Goal: Task Accomplishment & Management: Use online tool/utility

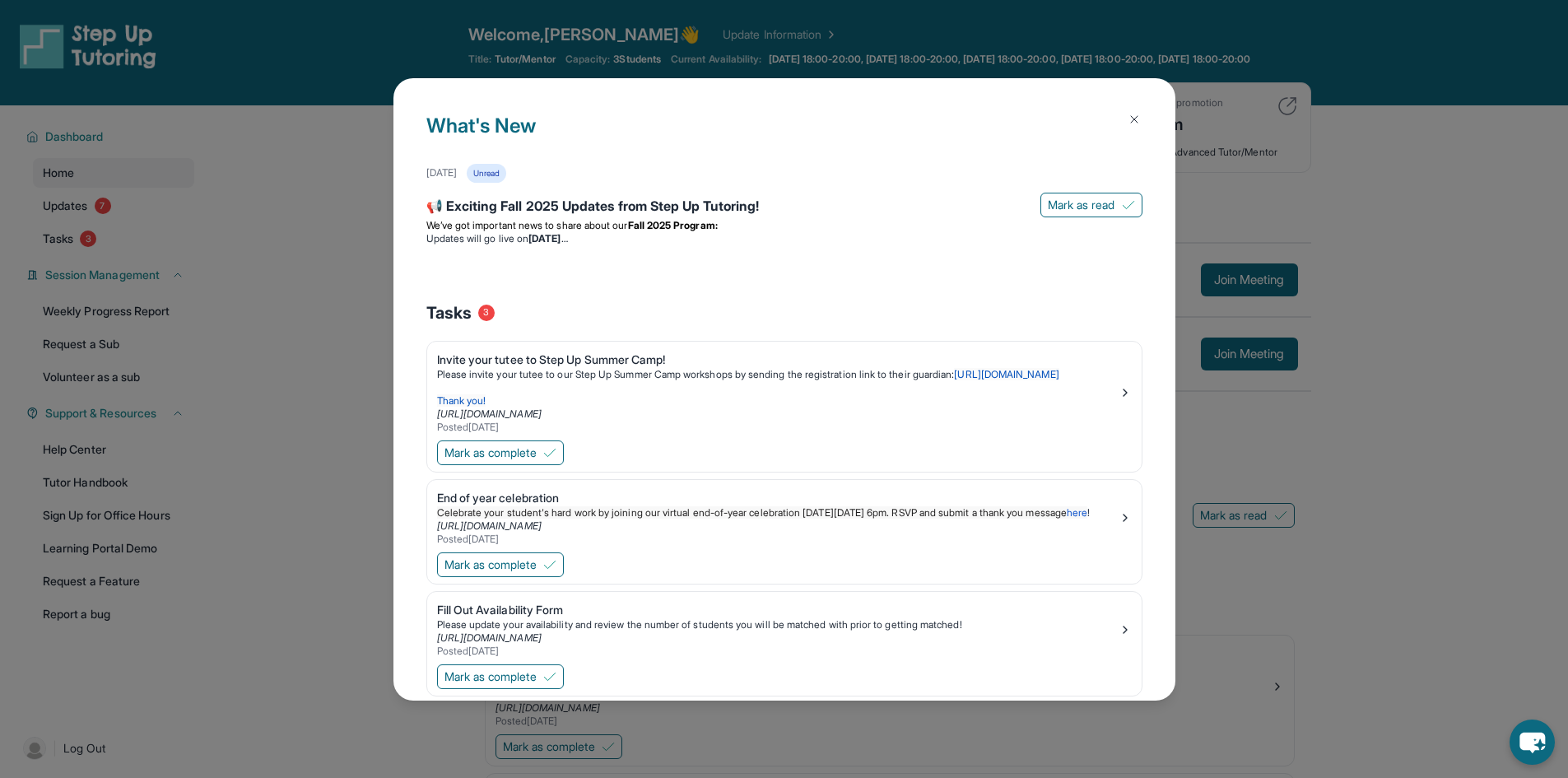
drag, startPoint x: 1122, startPoint y: 123, endPoint x: 1100, endPoint y: 133, distance: 24.2
click at [1128, 123] on img at bounding box center [1134, 119] width 14 height 14
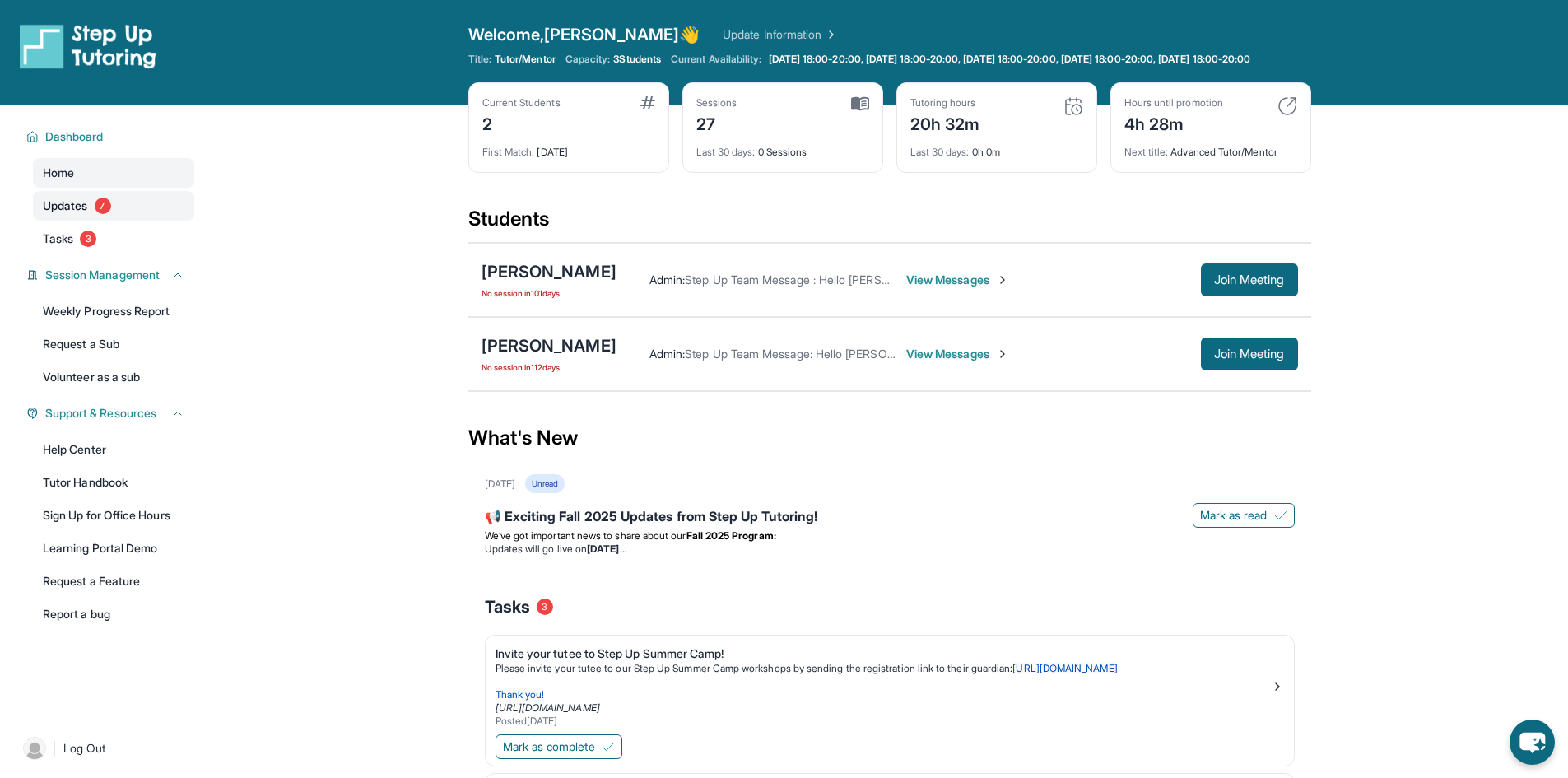
click at [141, 221] on link "Updates 7" at bounding box center [113, 205] width 162 height 30
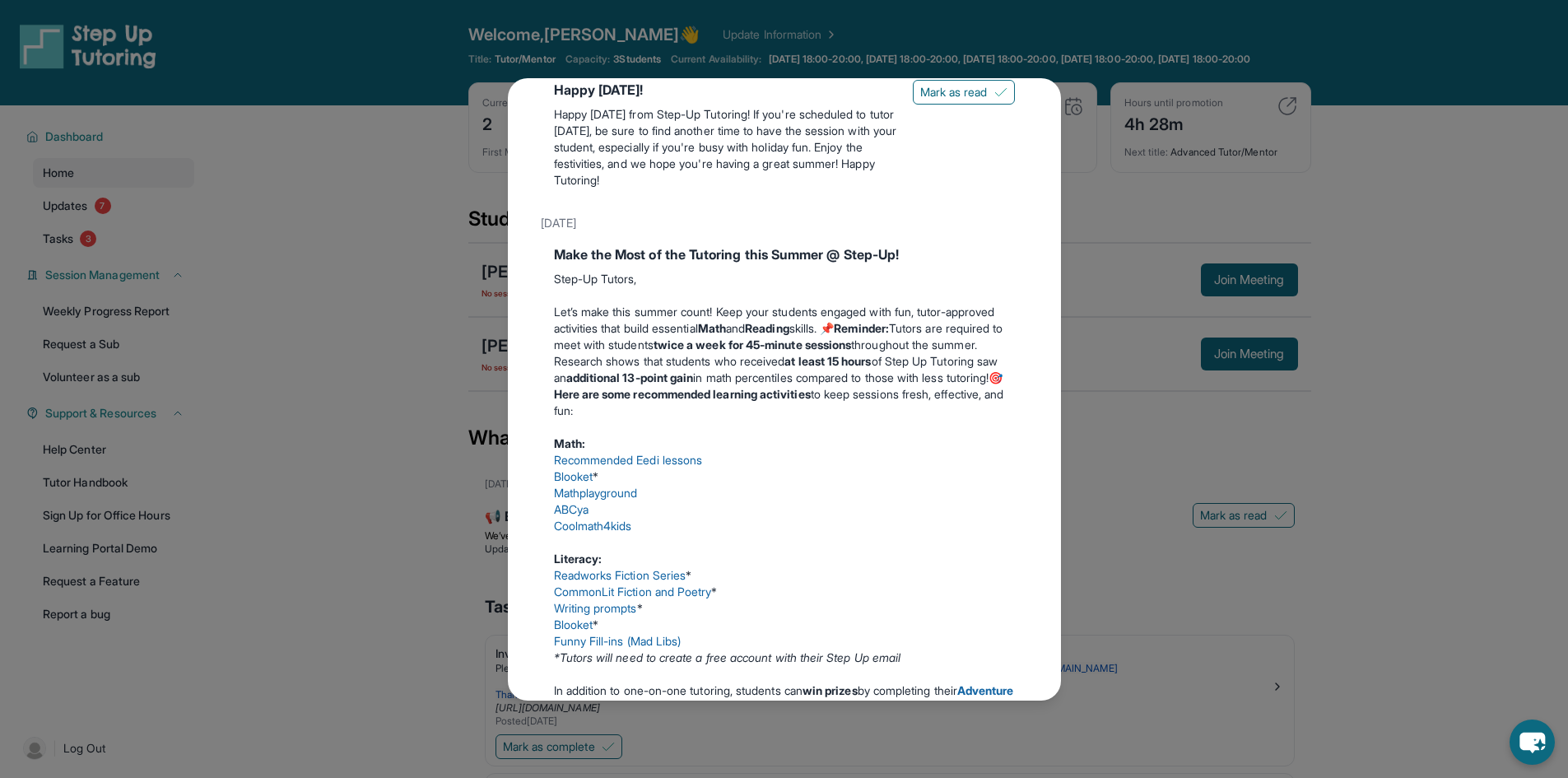
scroll to position [494, 0]
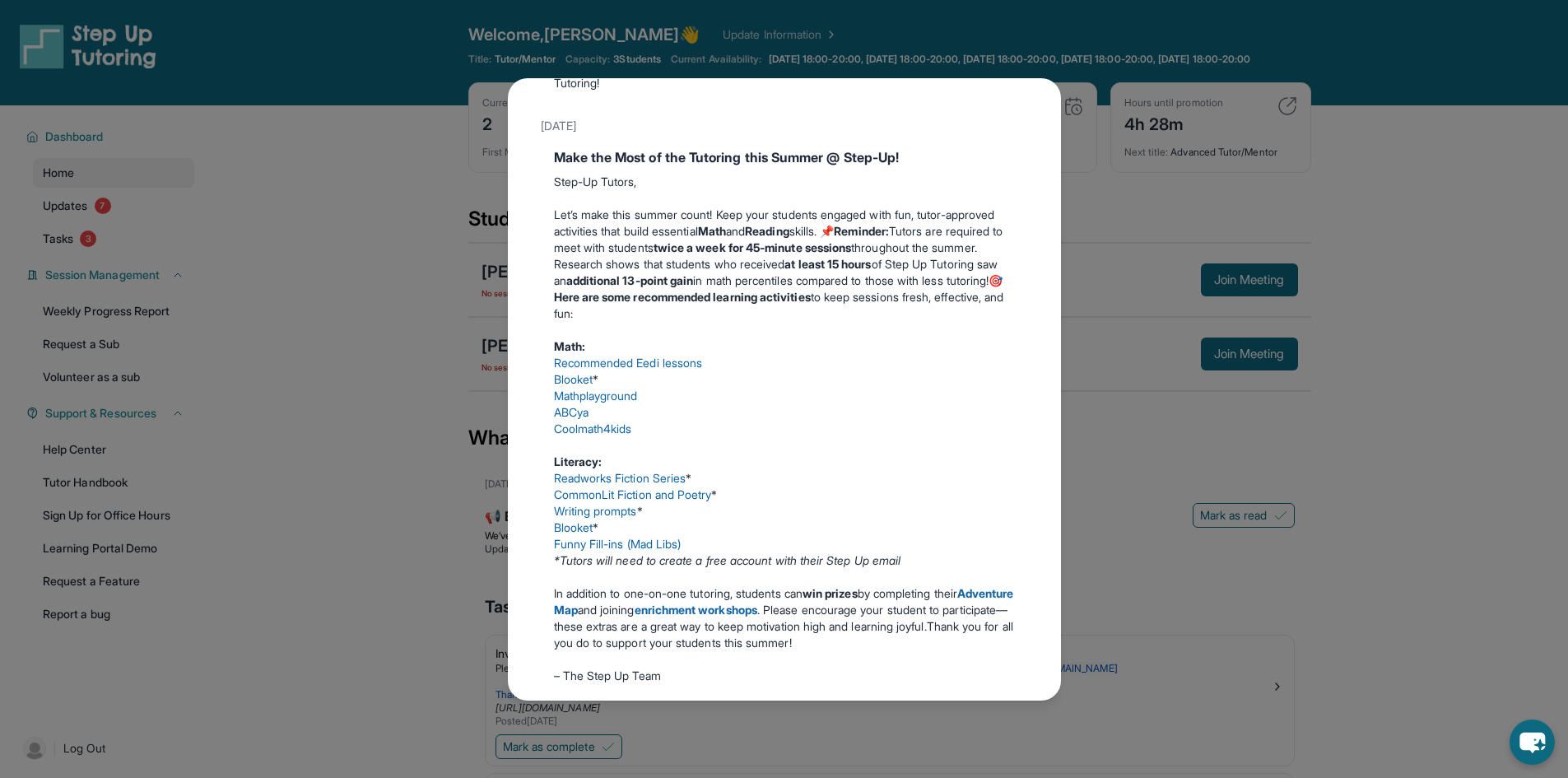
click at [568, 322] on p "Research shows that students who received at least 15 hours of Step Up Tutoring…" at bounding box center [785, 289] width 461 height 66
click at [179, 271] on div "Updates [DATE] 📢 Exciting Fall 2025 Updates from Step Up Tutoring! We’ve got im…" at bounding box center [784, 389] width 1568 height 778
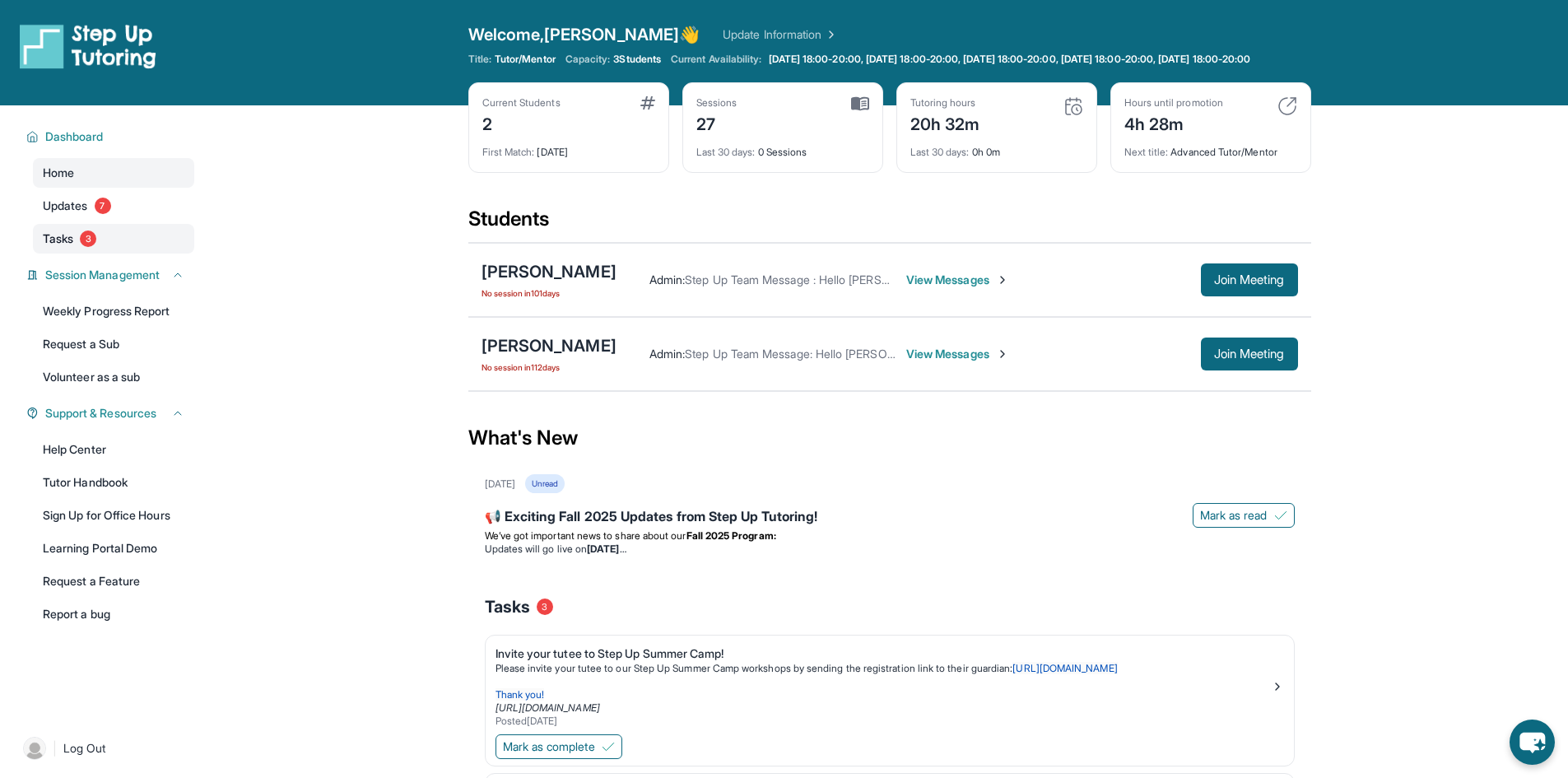
click at [138, 253] on link "Tasks 3" at bounding box center [113, 239] width 162 height 30
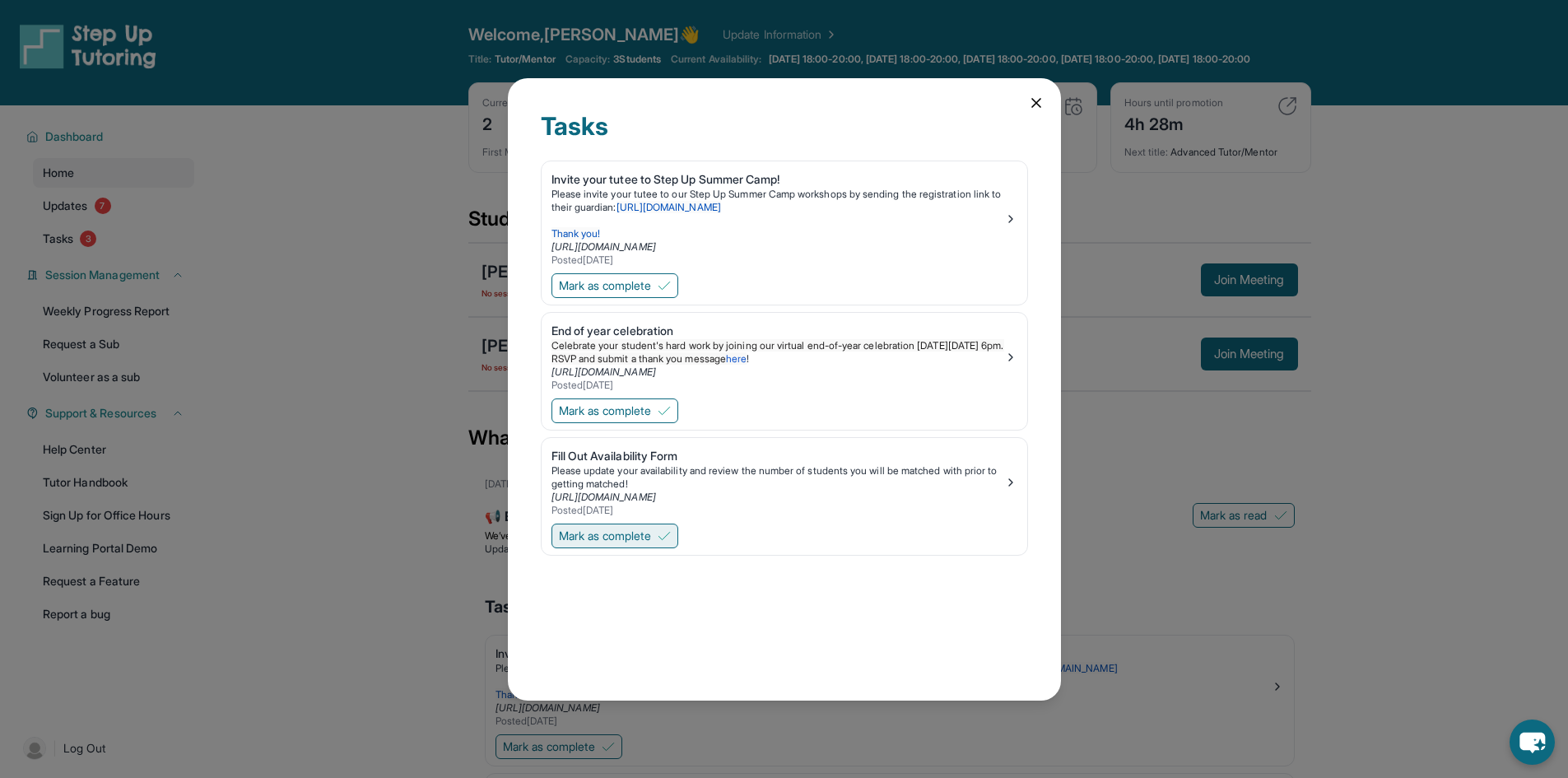
click at [629, 544] on span "Mark as complete" at bounding box center [605, 537] width 93 height 16
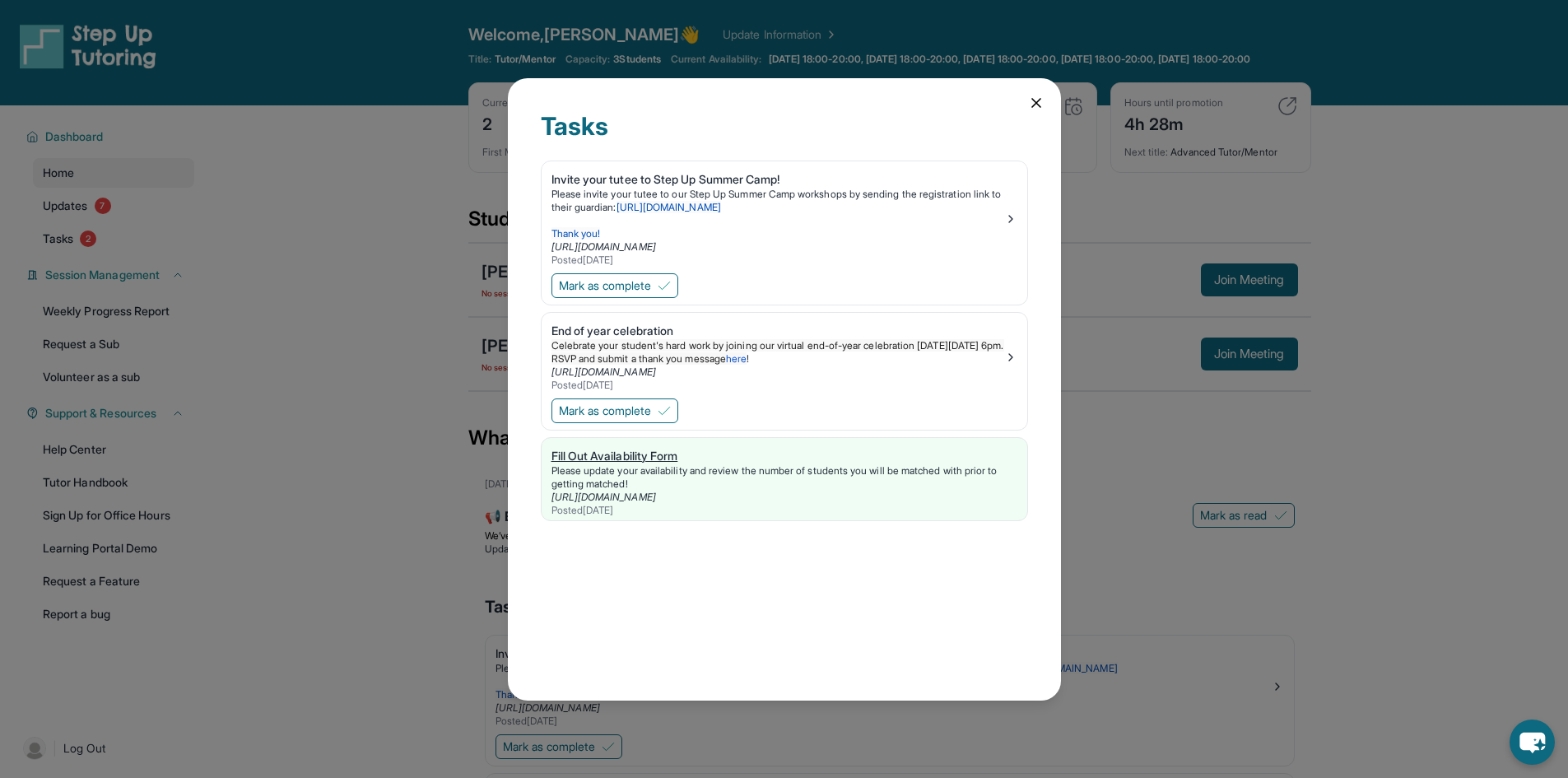
click at [612, 456] on div "Fill Out Availability Form" at bounding box center [784, 457] width 466 height 16
click at [1034, 99] on icon at bounding box center [1036, 103] width 16 height 16
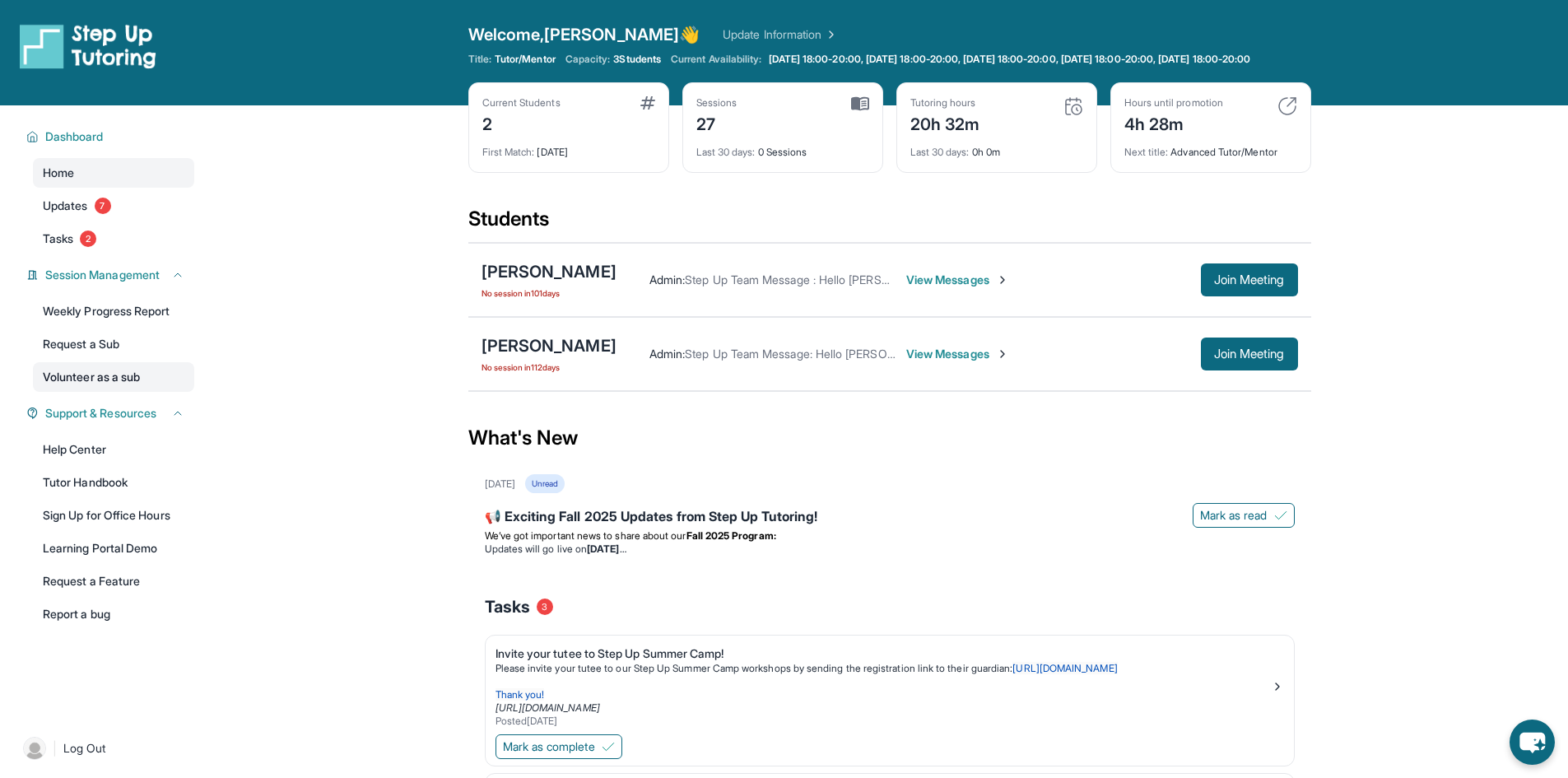
click at [126, 378] on link "Volunteer as a sub" at bounding box center [113, 377] width 162 height 30
drag, startPoint x: 387, startPoint y: 309, endPoint x: 386, endPoint y: 320, distance: 11.0
click at [386, 320] on main "Current Students 2 First Match : [DATE] Sessions 27 Last 30 days : 0 Sessions T…" at bounding box center [889, 579] width 1357 height 948
